Goal: Task Accomplishment & Management: Manage account settings

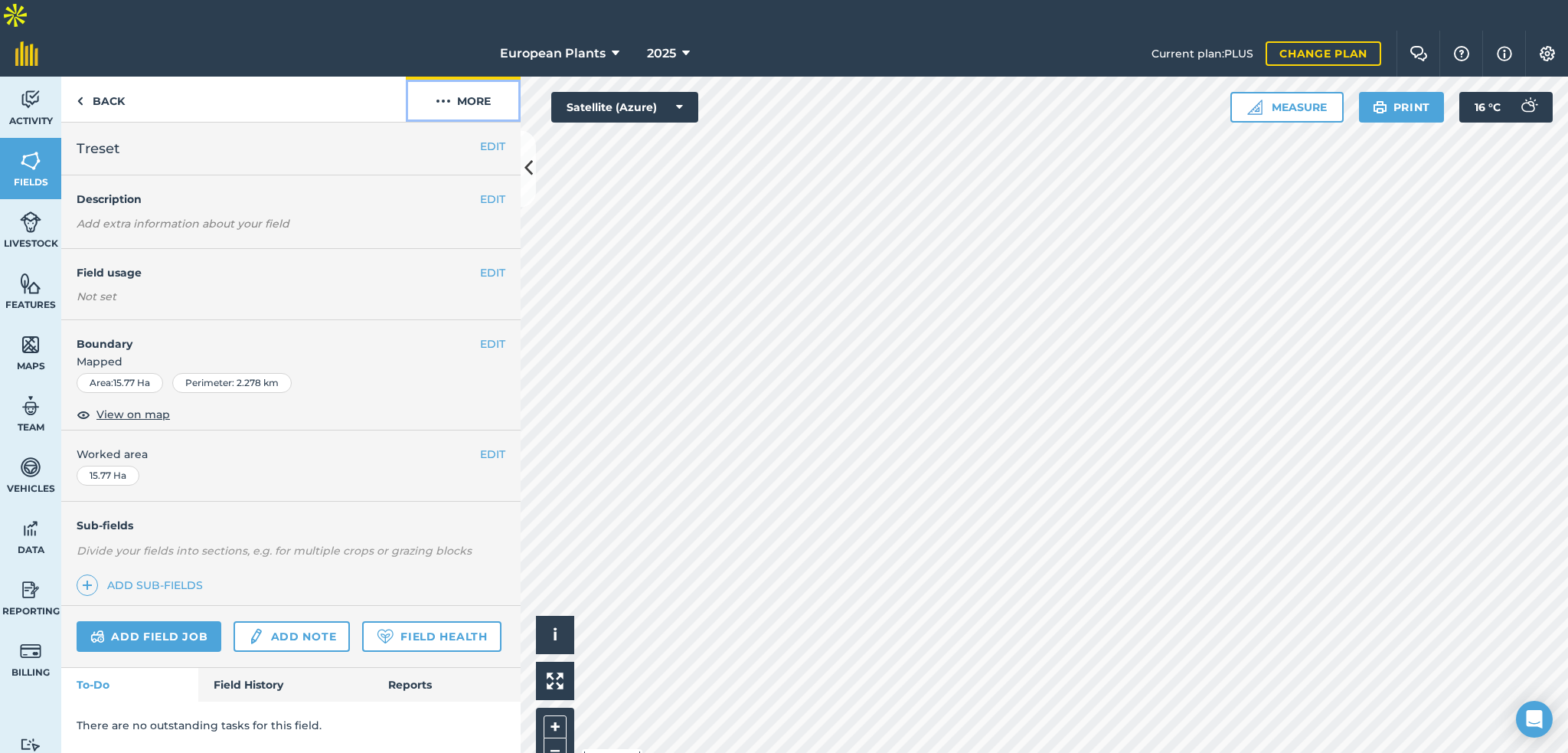
click at [456, 76] on button "More" at bounding box center [463, 98] width 115 height 45
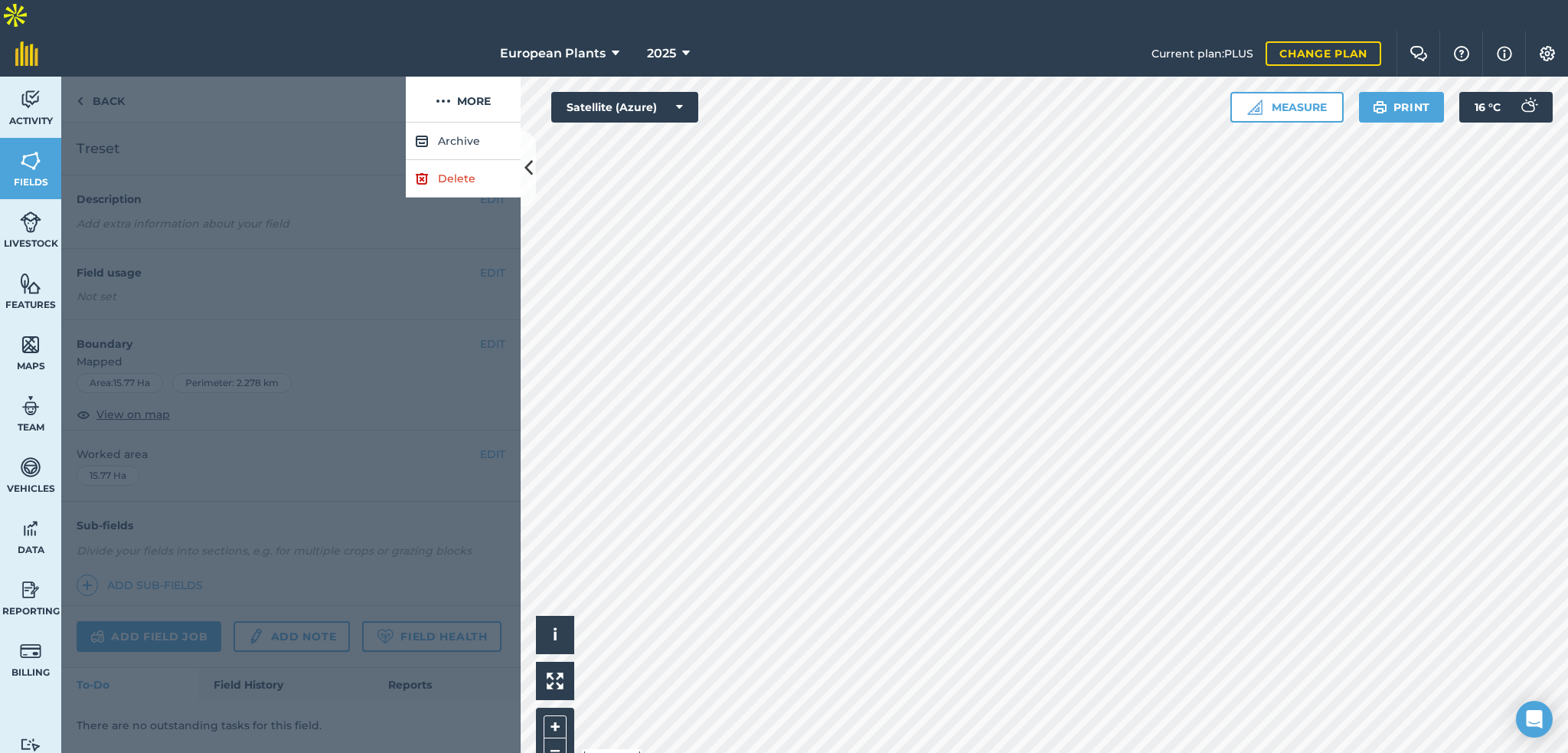
click at [274, 176] on div at bounding box center [291, 453] width 460 height 661
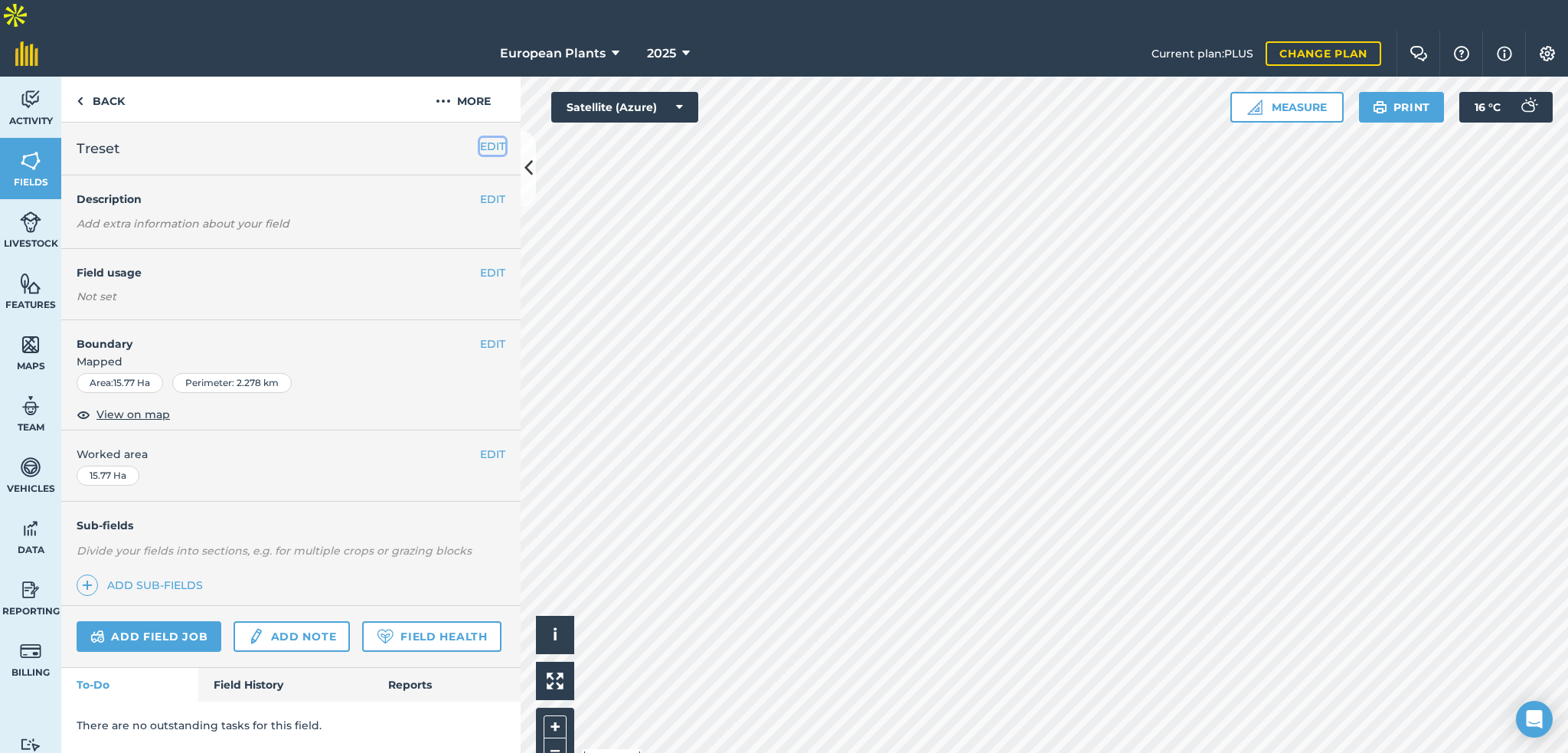
click at [483, 138] on button "EDIT" at bounding box center [492, 146] width 25 height 17
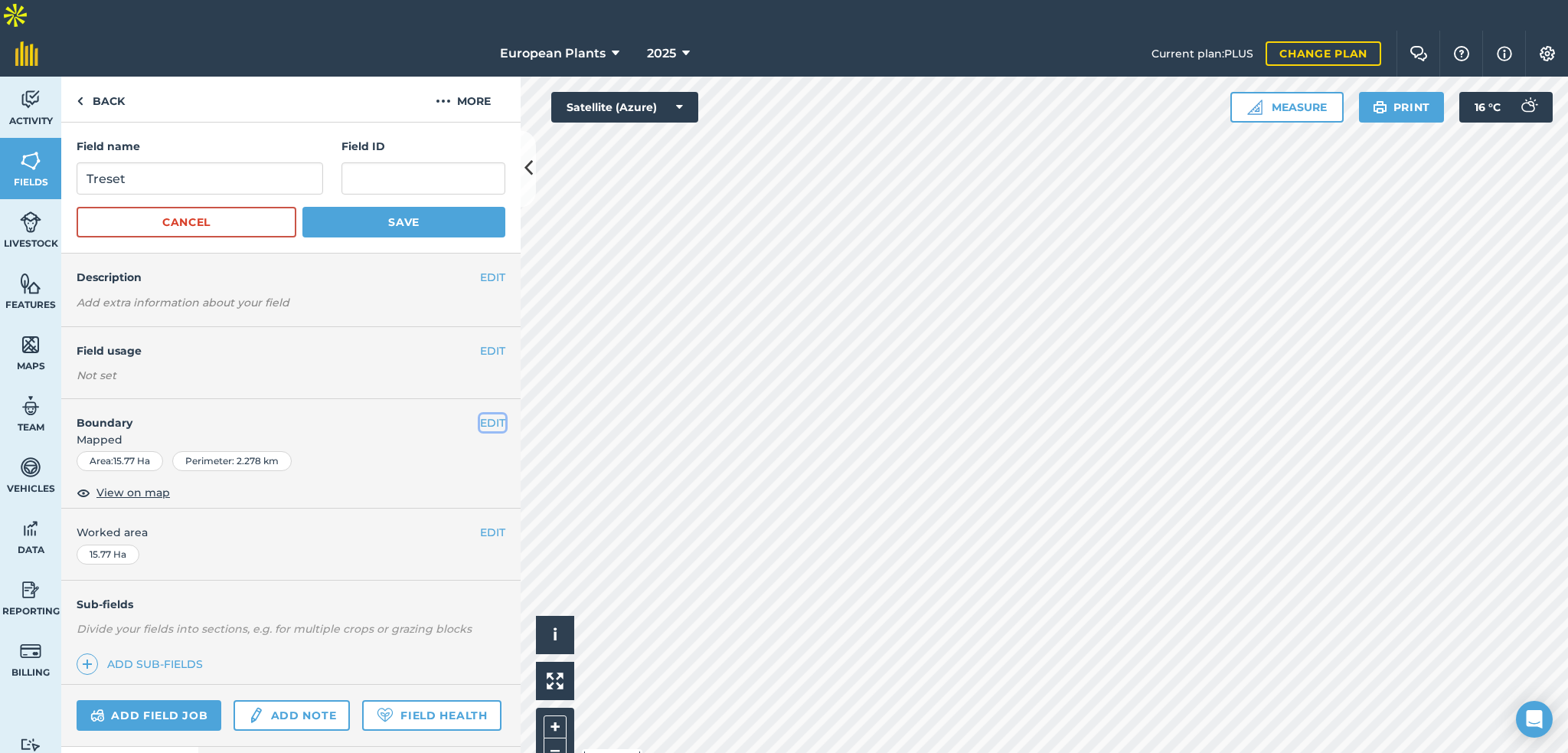
click at [490, 414] on button "EDIT" at bounding box center [492, 422] width 25 height 17
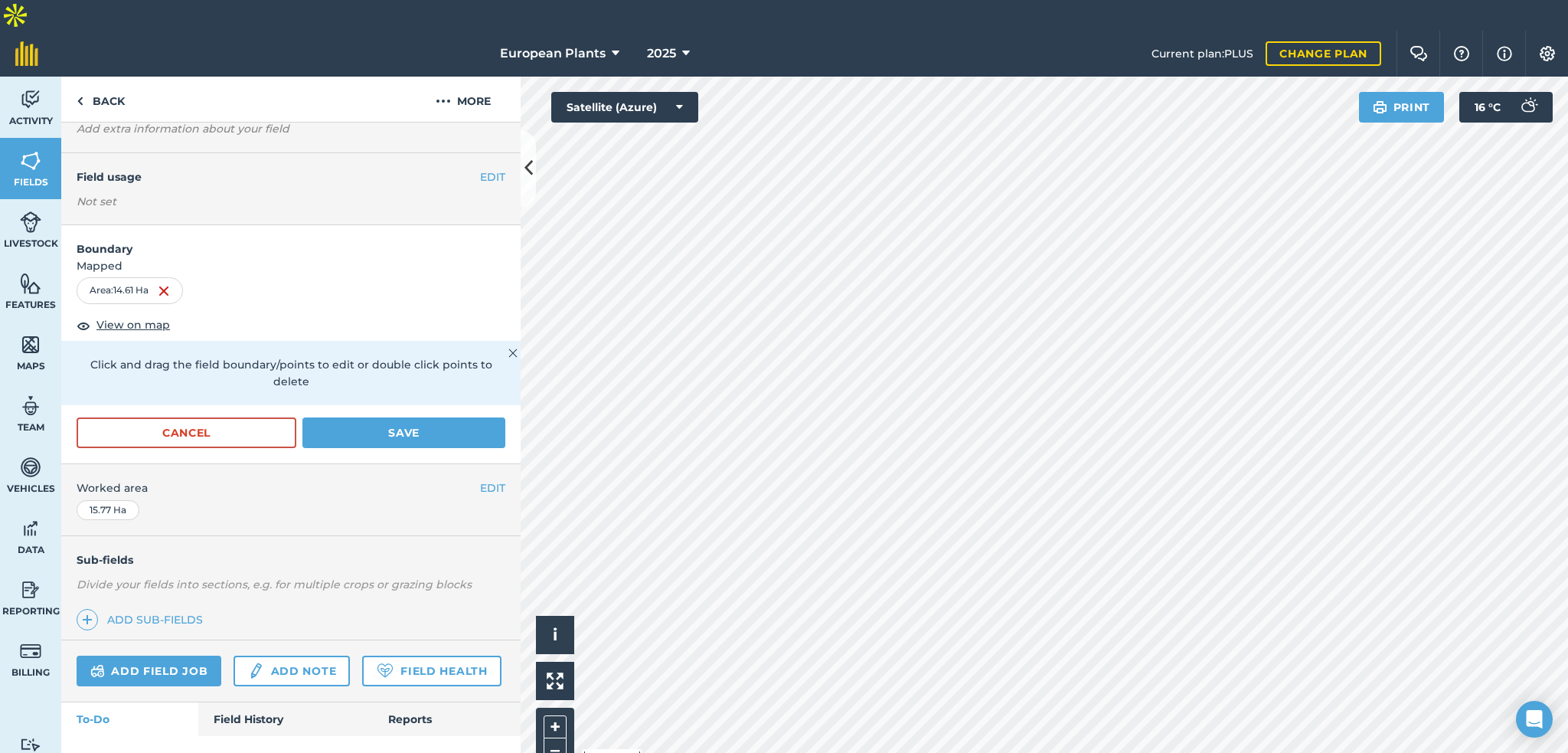
scroll to position [213, 0]
click at [555, 625] on span "i" at bounding box center [555, 635] width 4 height 19
click at [553, 626] on span "›" at bounding box center [555, 635] width 5 height 19
click at [398, 418] on button "Save" at bounding box center [404, 433] width 203 height 31
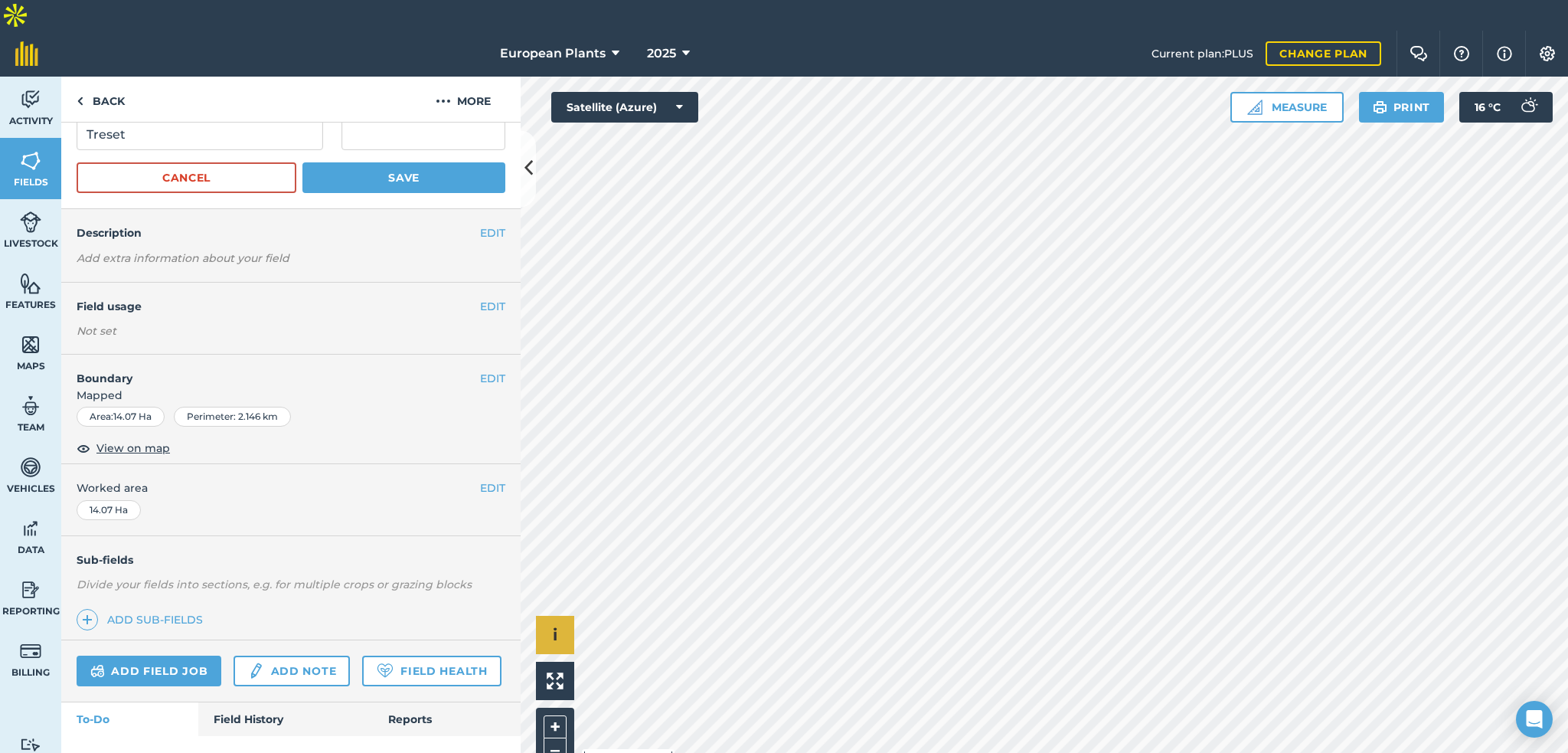
scroll to position [84, 0]
click at [433, 162] on button "Save" at bounding box center [404, 177] width 203 height 31
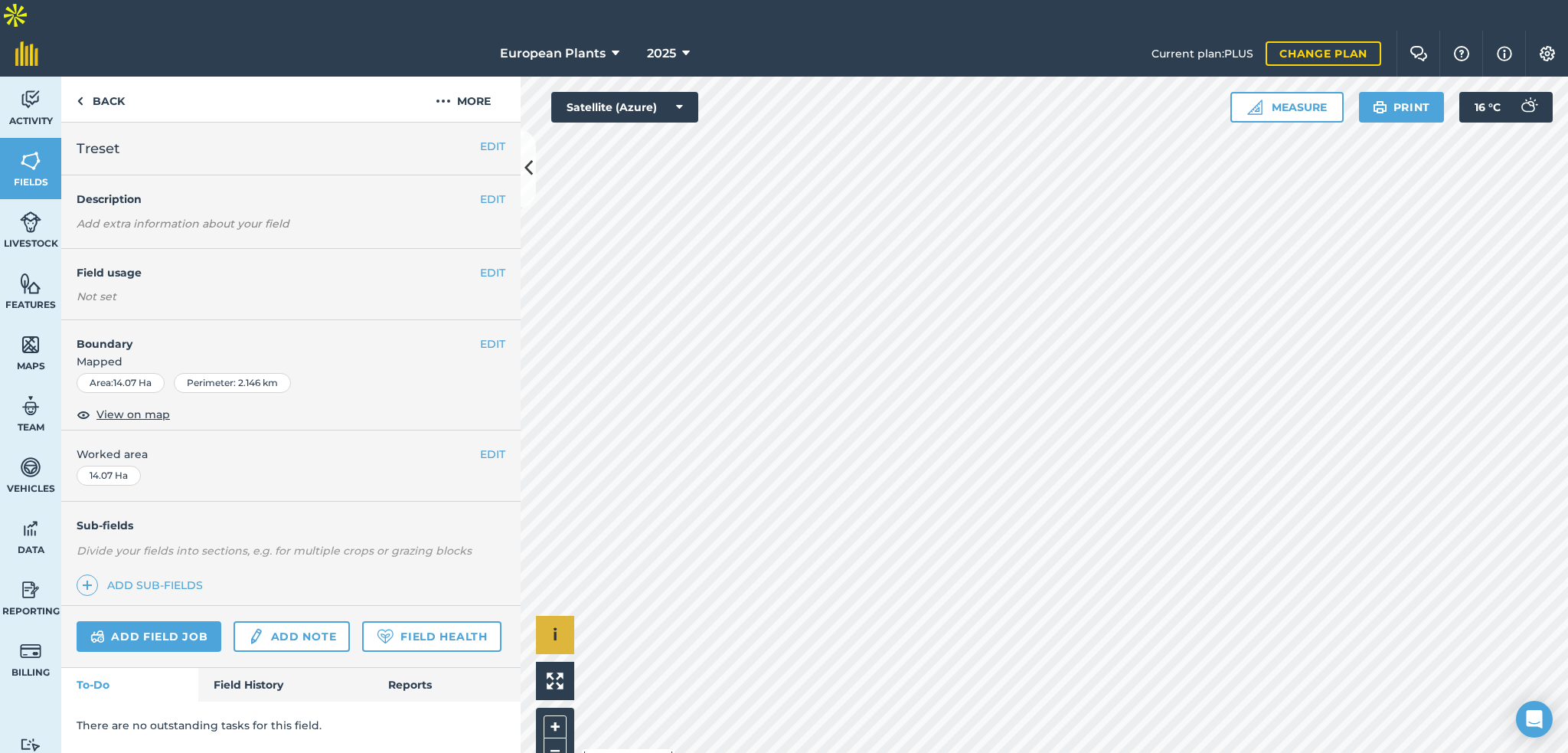
scroll to position [0, 0]
